Goal: Transaction & Acquisition: Purchase product/service

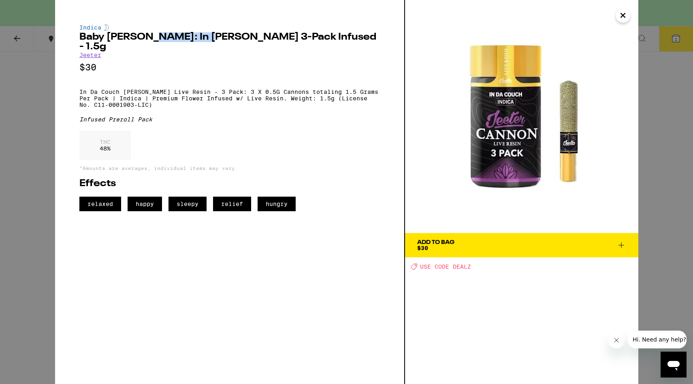
click at [643, 118] on div "Indica Baby Cannon: In Da Couch 3-Pack Infused - 1.5g Jeeter $30 In Da Couch Je…" at bounding box center [346, 192] width 693 height 384
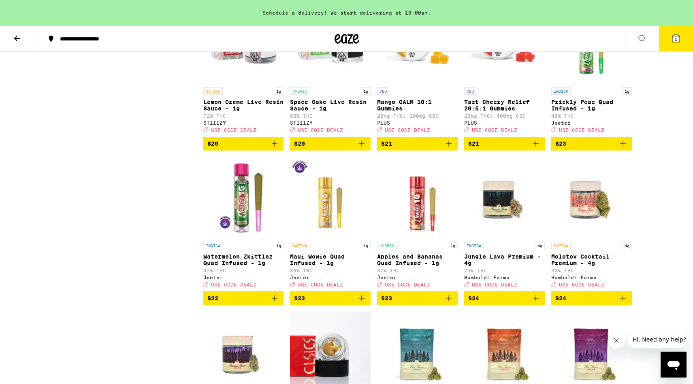
scroll to position [1682, 0]
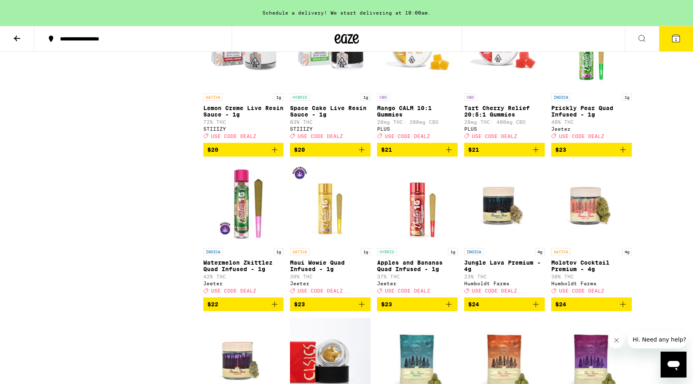
click at [674, 39] on icon at bounding box center [675, 38] width 7 height 7
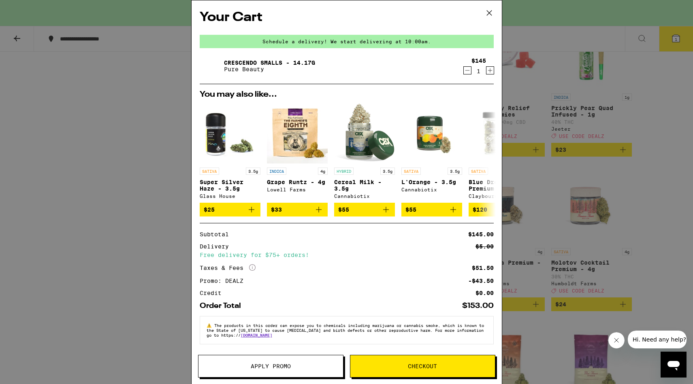
click at [421, 362] on button "Checkout" at bounding box center [422, 366] width 145 height 23
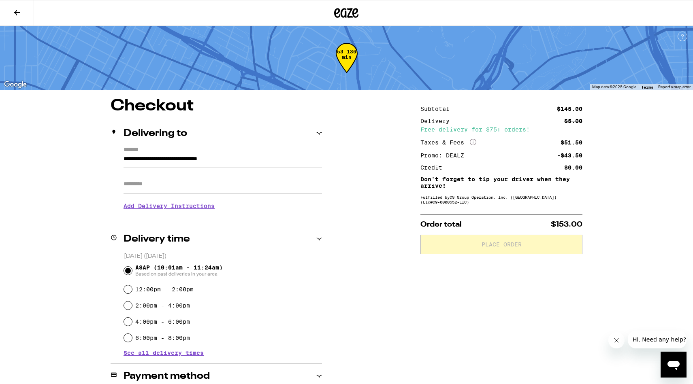
click at [232, 188] on input "Apt/Suite" at bounding box center [222, 183] width 198 height 19
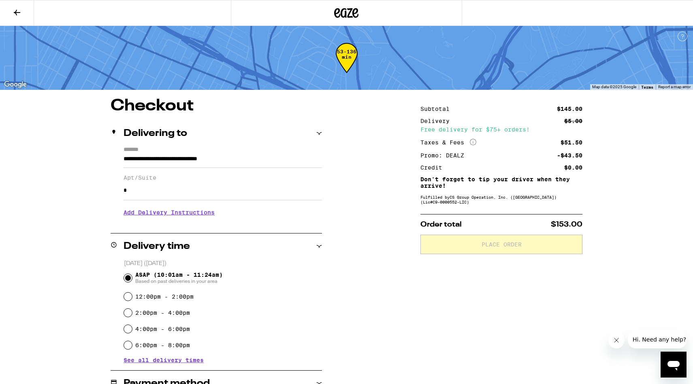
type input "*"
click at [189, 213] on h3 "Add Delivery Instructions" at bounding box center [222, 212] width 198 height 19
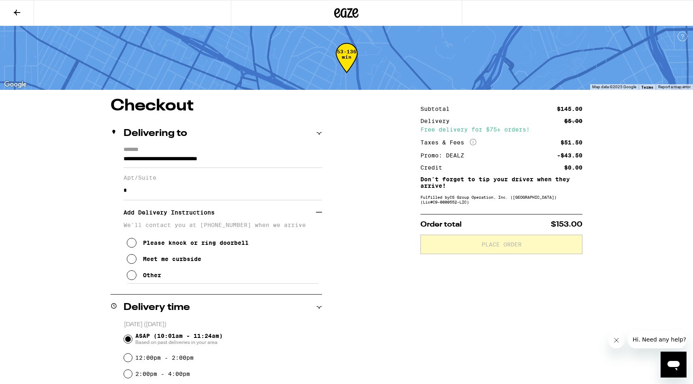
click at [179, 243] on button "Please knock or ring doorbell" at bounding box center [188, 243] width 122 height 16
click at [179, 262] on div "Meet me curbside" at bounding box center [172, 259] width 58 height 6
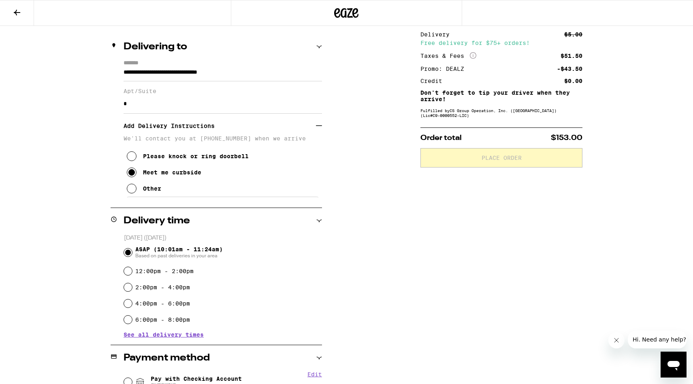
scroll to position [198, 0]
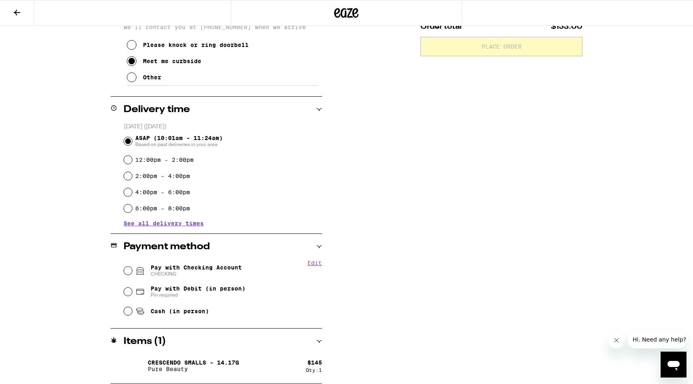
click at [205, 272] on span "CHECKING" at bounding box center [196, 274] width 91 height 6
click at [132, 272] on input "Pay with Checking Account CHECKING" at bounding box center [128, 271] width 8 height 8
radio input "true"
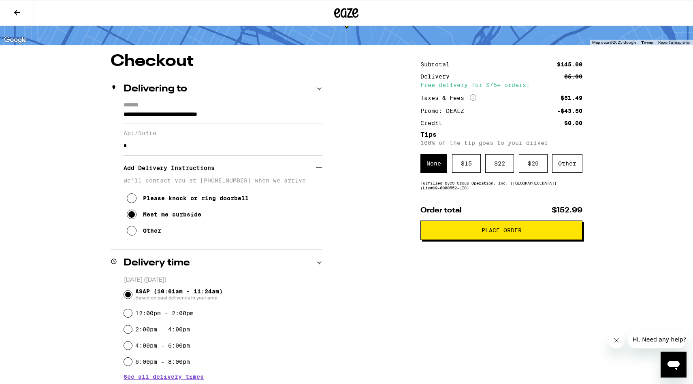
scroll to position [0, 0]
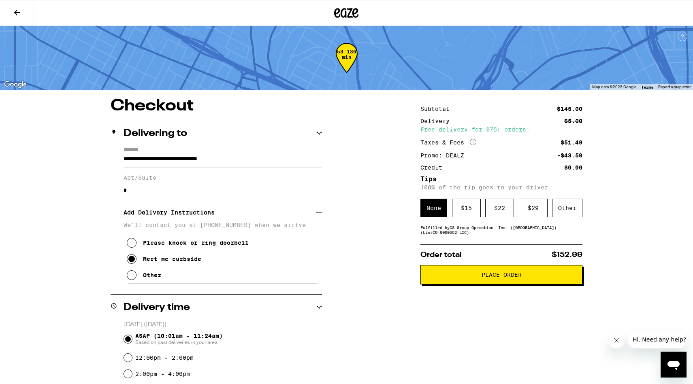
click at [10, 11] on button at bounding box center [17, 13] width 34 height 26
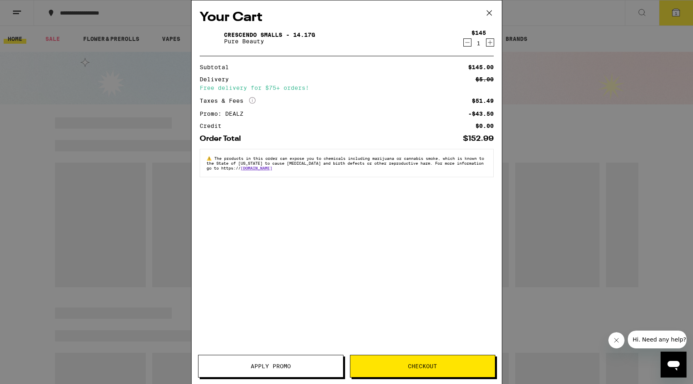
click at [487, 11] on icon at bounding box center [488, 13] width 5 height 5
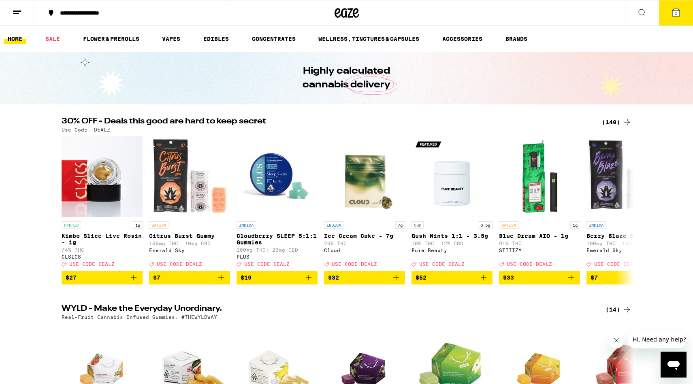
click at [619, 122] on div "(140)" at bounding box center [617, 122] width 30 height 10
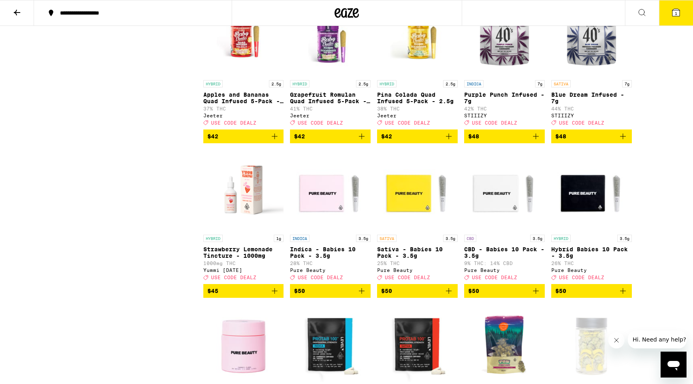
scroll to position [3980, 0]
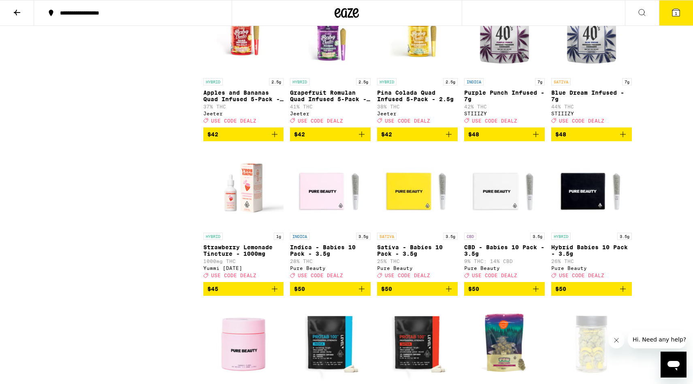
click at [391, 74] on img "Open page for Pina Colada Quad Infused 5-Pack - 2.5g from Jeeter" at bounding box center [417, 33] width 81 height 81
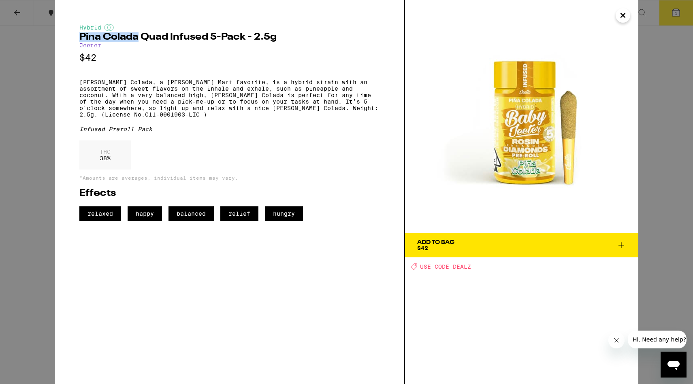
drag, startPoint x: 138, startPoint y: 39, endPoint x: 78, endPoint y: 34, distance: 60.1
click at [78, 34] on div "Hybrid Pina Colada Quad Infused 5-Pack - 2.5g Jeeter $42 Pina Colada, a Jeeter …" at bounding box center [230, 192] width 350 height 384
copy h2 "Pina Colada"
click at [662, 35] on div "Hybrid Pina Colada Quad Infused 5-Pack - 2.5g Jeeter $42 Pina Colada, a Jeeter …" at bounding box center [346, 192] width 693 height 384
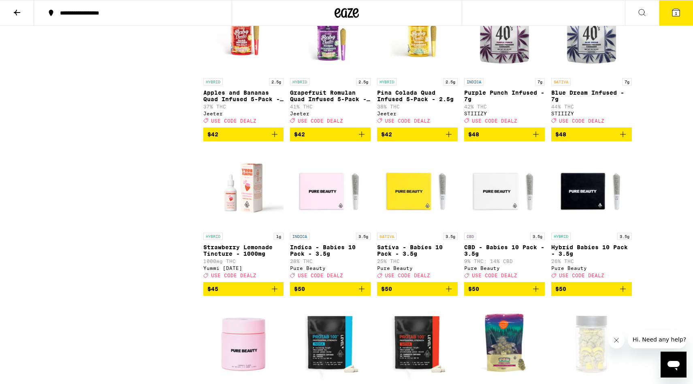
click at [678, 16] on icon at bounding box center [676, 13] width 10 height 10
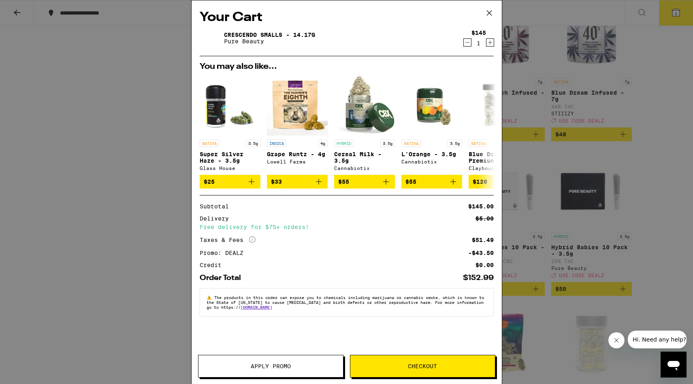
click at [414, 366] on span "Checkout" at bounding box center [422, 367] width 29 height 6
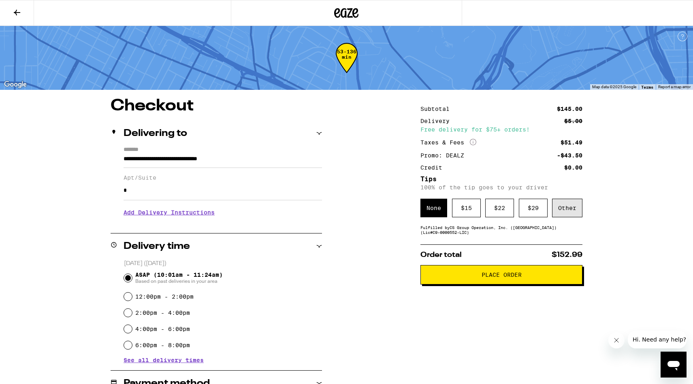
click at [566, 213] on div "Other" at bounding box center [567, 208] width 30 height 19
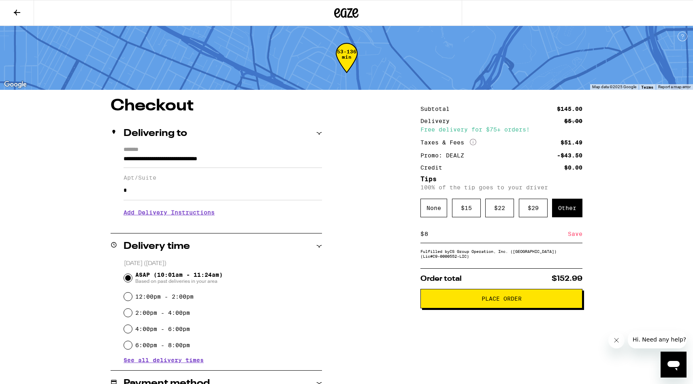
type input "8"
click at [581, 237] on div "Save" at bounding box center [575, 234] width 15 height 18
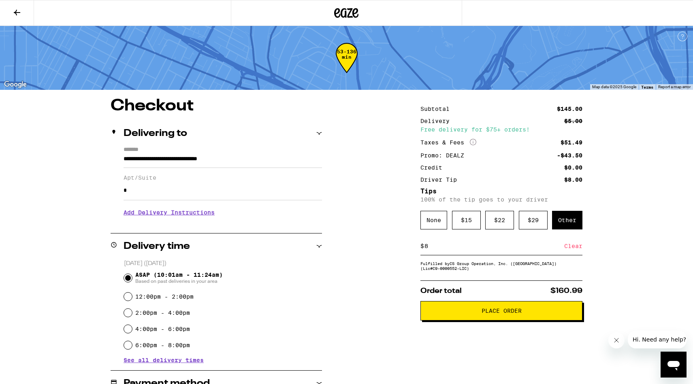
click at [180, 221] on h3 "Add Delivery Instructions" at bounding box center [222, 212] width 198 height 19
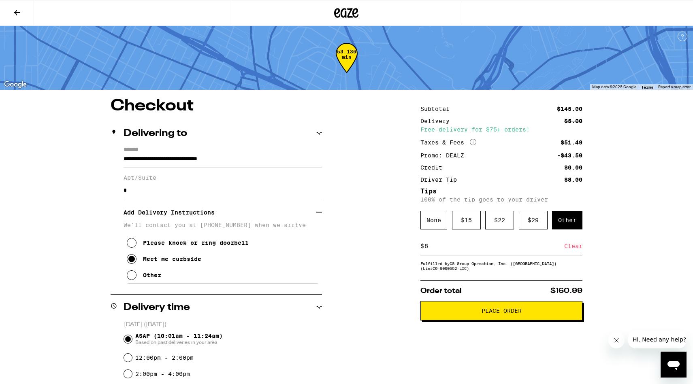
click at [376, 225] on div "**********" at bounding box center [346, 353] width 583 height 510
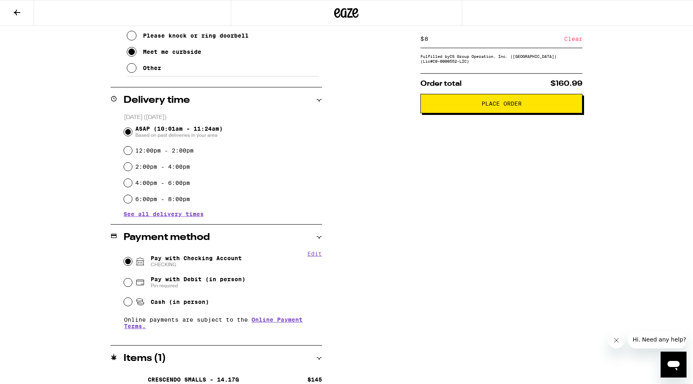
scroll to position [224, 0]
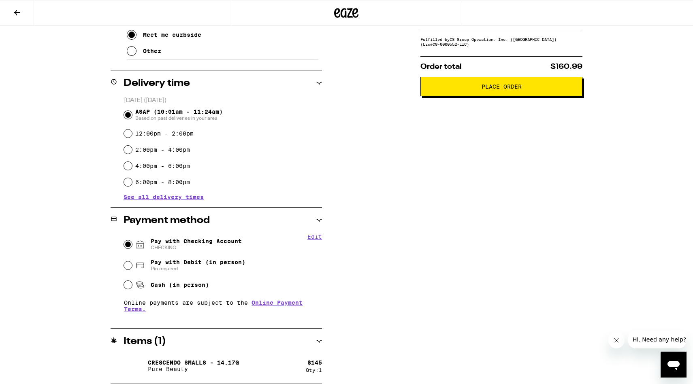
click at [462, 96] on button "Place Order" at bounding box center [501, 86] width 162 height 19
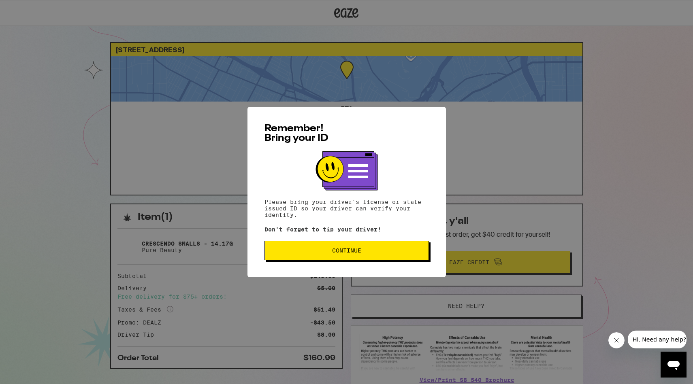
click at [396, 249] on button "Continue" at bounding box center [346, 250] width 164 height 19
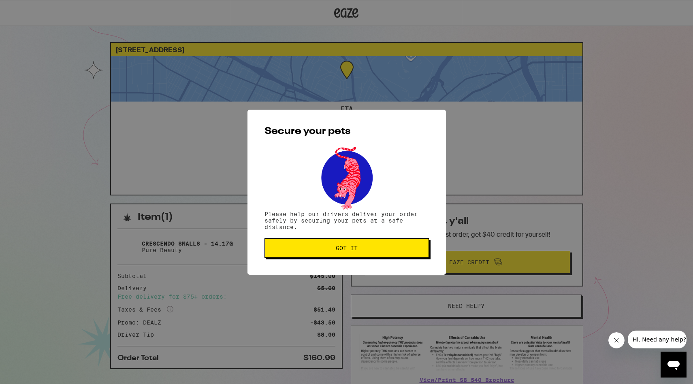
click at [396, 249] on span "Got it" at bounding box center [346, 248] width 151 height 6
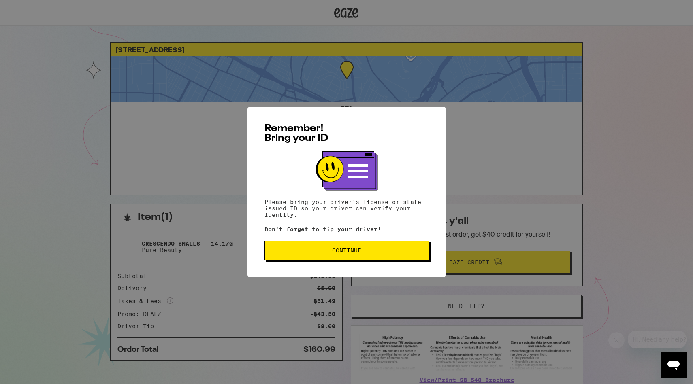
click at [302, 248] on button "Continue" at bounding box center [346, 250] width 164 height 19
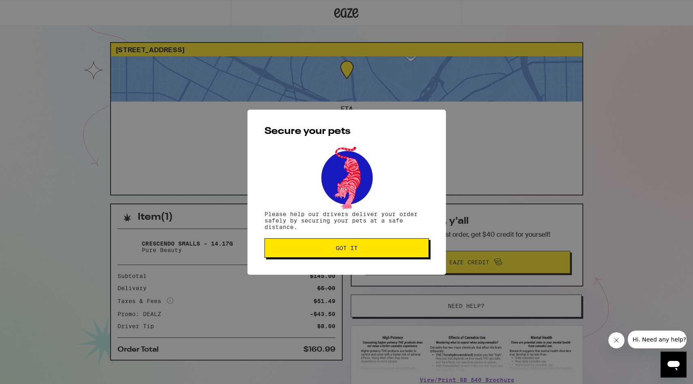
click at [302, 248] on span "Got it" at bounding box center [346, 248] width 151 height 6
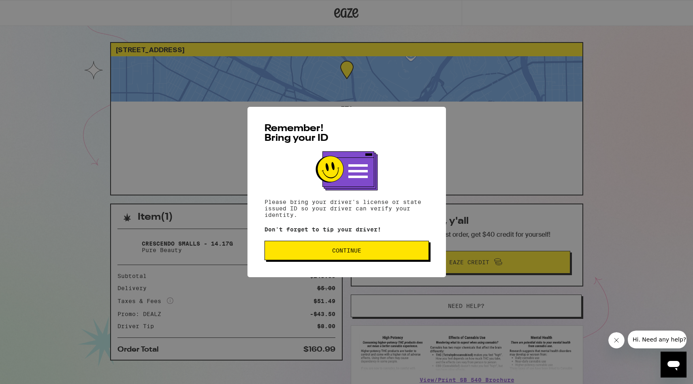
click at [336, 252] on span "Continue" at bounding box center [346, 251] width 29 height 6
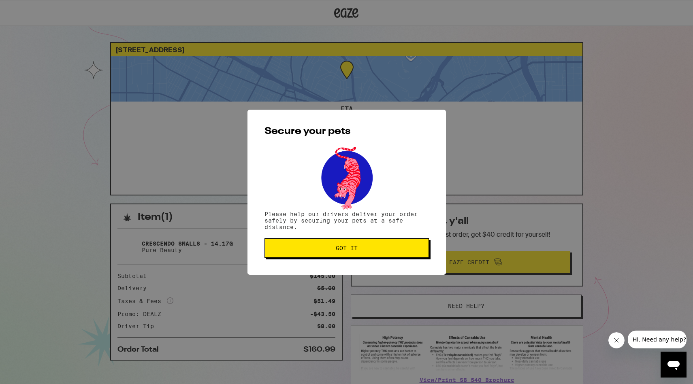
click at [336, 251] on span "Got it" at bounding box center [347, 248] width 22 height 6
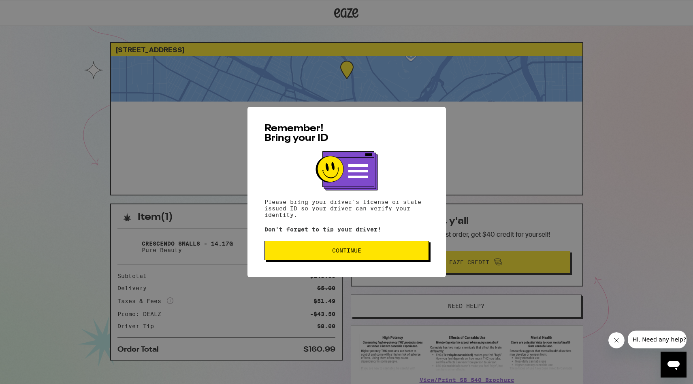
click at [333, 252] on span "Continue" at bounding box center [346, 251] width 29 height 6
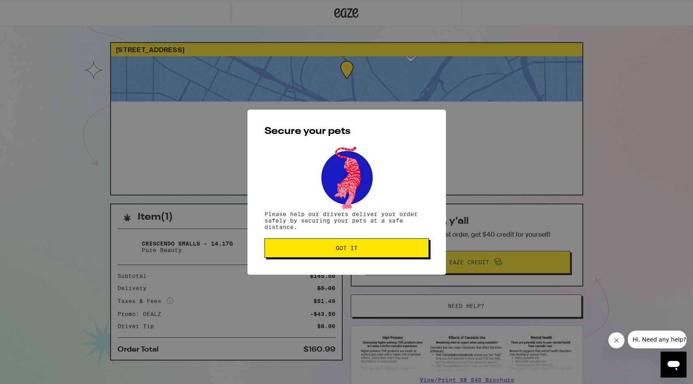
click at [333, 251] on span "Got it" at bounding box center [346, 248] width 151 height 6
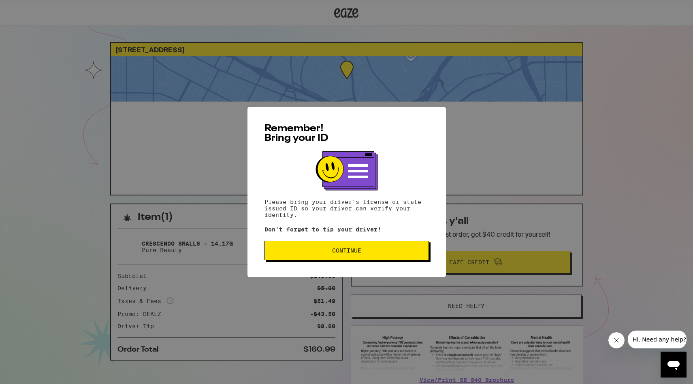
click at [368, 249] on button "Continue" at bounding box center [346, 250] width 164 height 19
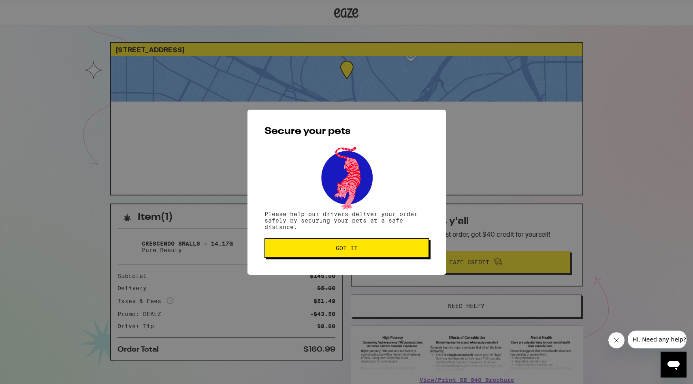
click at [368, 249] on span "Got it" at bounding box center [346, 248] width 151 height 6
